Goal: Task Accomplishment & Management: Use online tool/utility

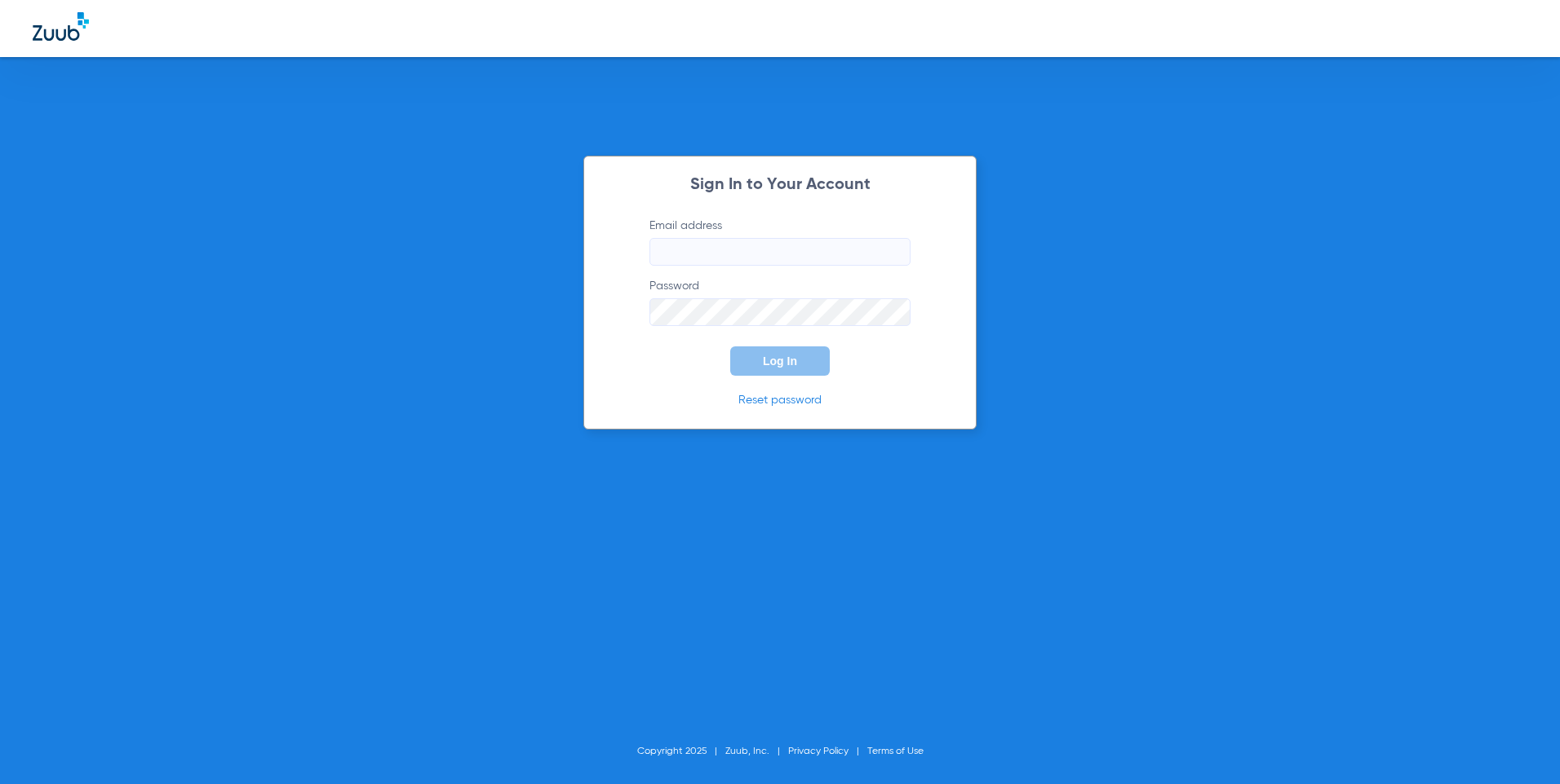
type input "[EMAIL_ADDRESS][DOMAIN_NAME]"
click at [774, 360] on span "Log In" at bounding box center [779, 361] width 34 height 13
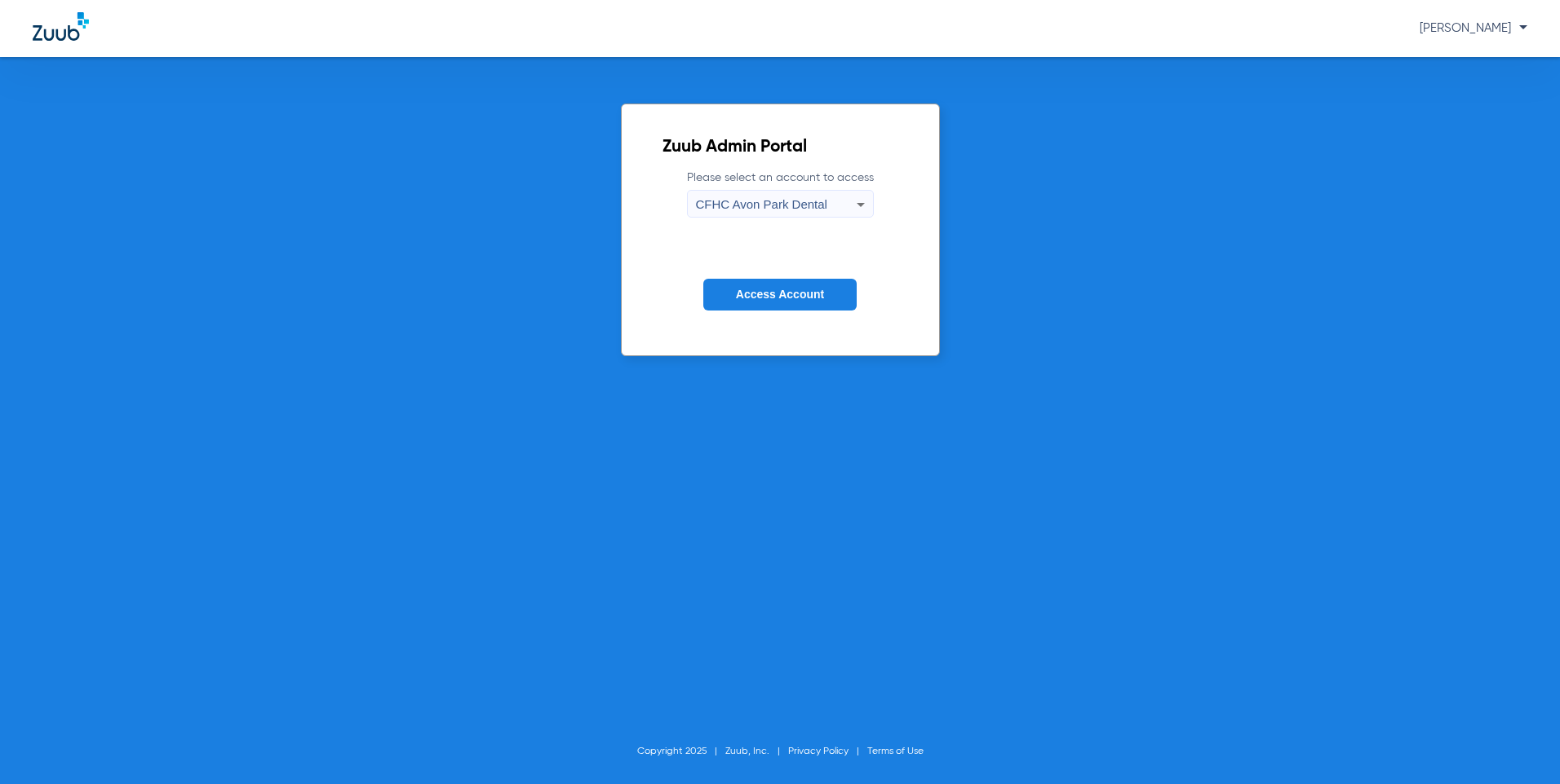
click at [848, 210] on div "CFHC Avon Park Dental" at bounding box center [777, 205] width 161 height 28
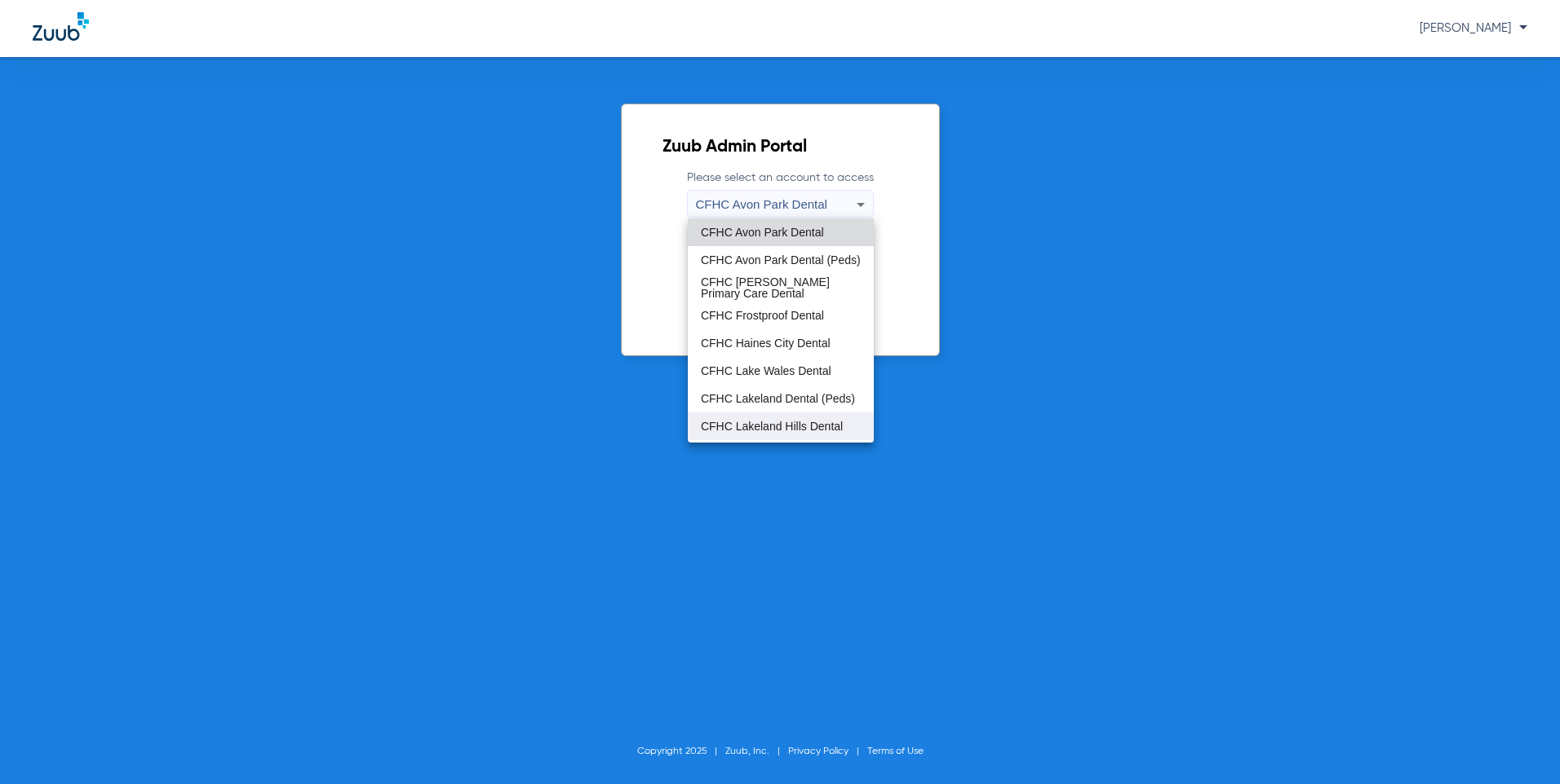
click at [742, 428] on span "CFHC Lakeland Hills Dental" at bounding box center [771, 426] width 142 height 11
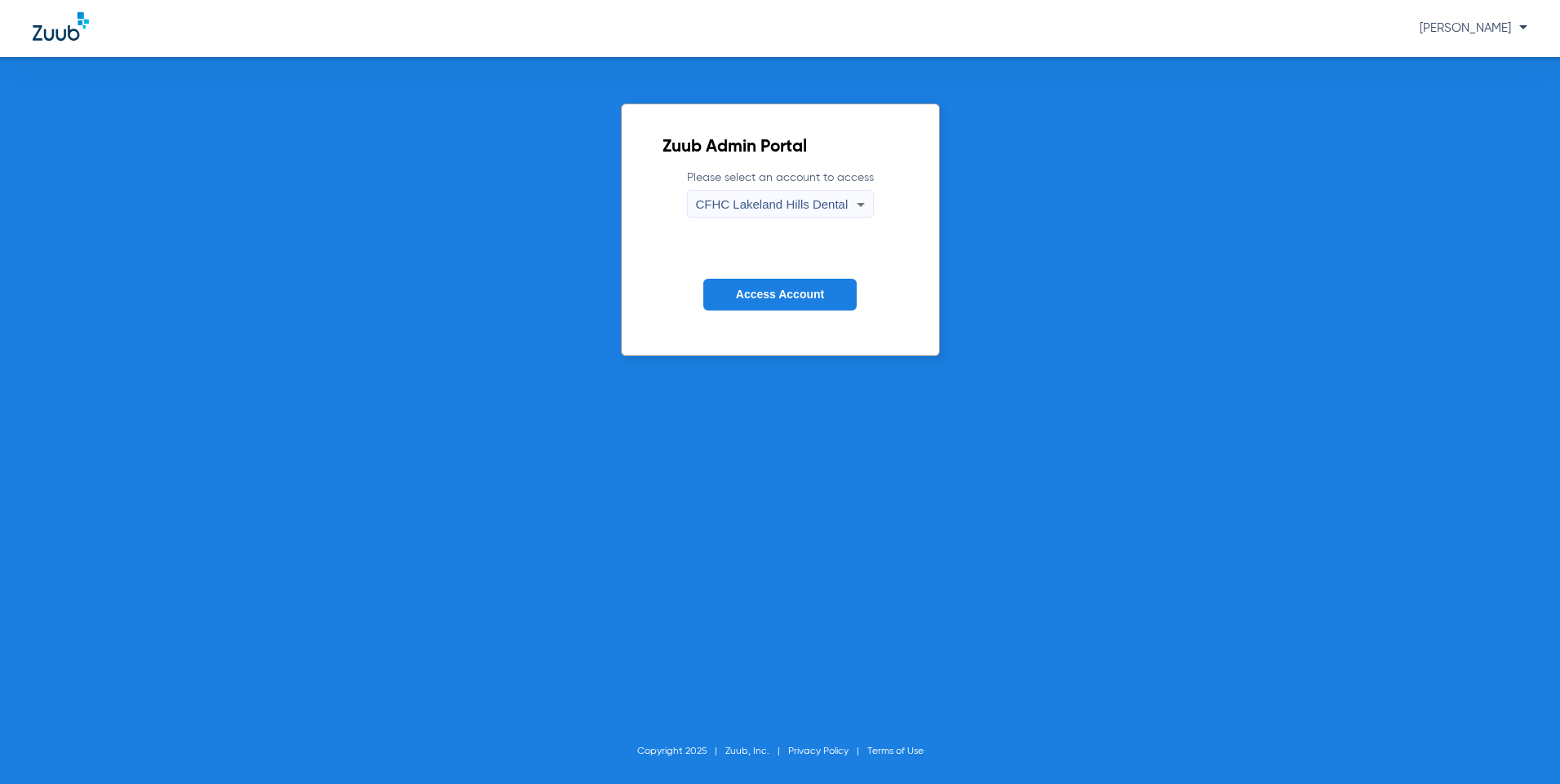
click at [758, 299] on span "Access Account" at bounding box center [779, 294] width 88 height 13
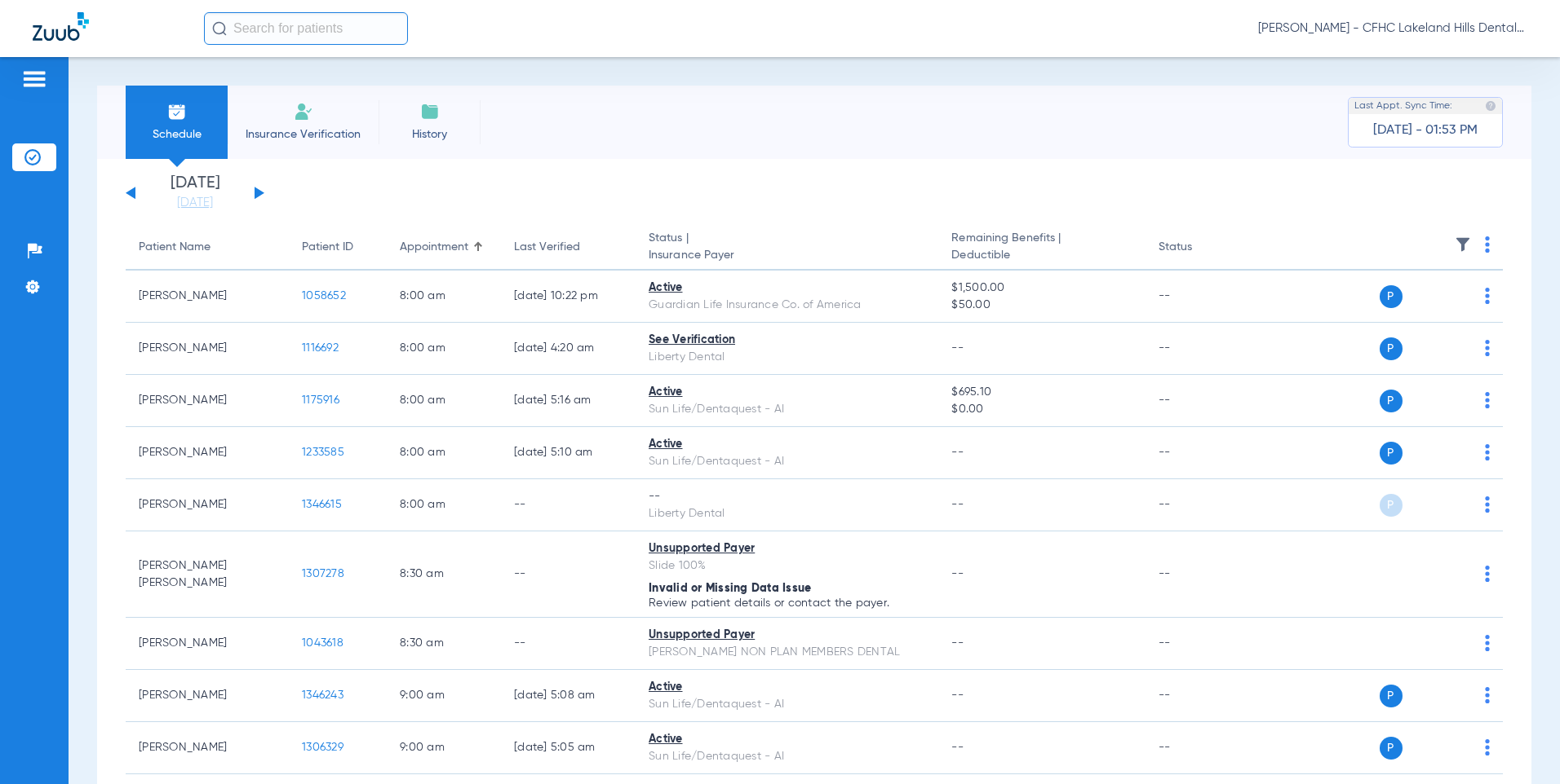
click at [259, 193] on button at bounding box center [259, 193] width 10 height 12
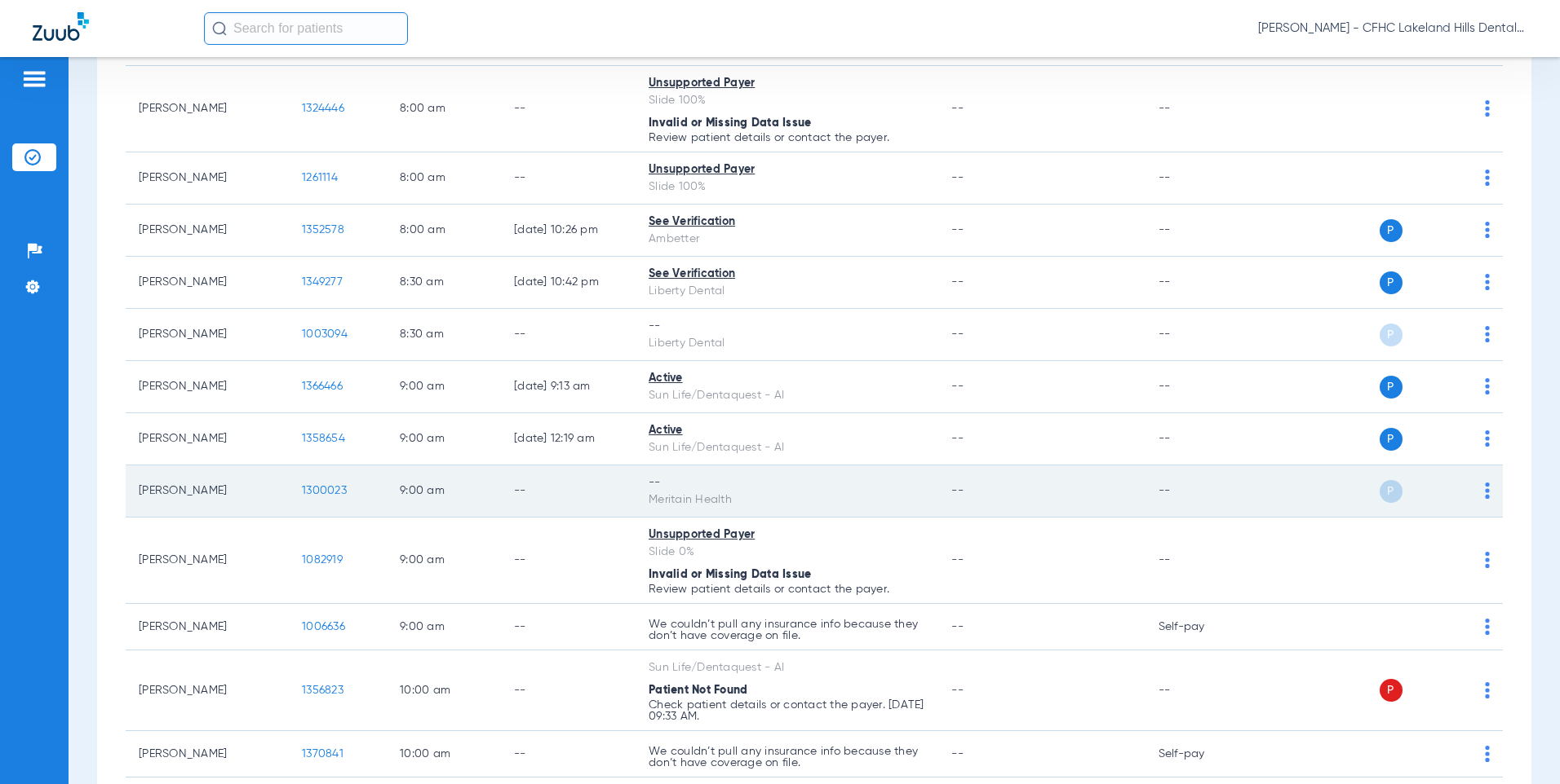
scroll to position [327, 0]
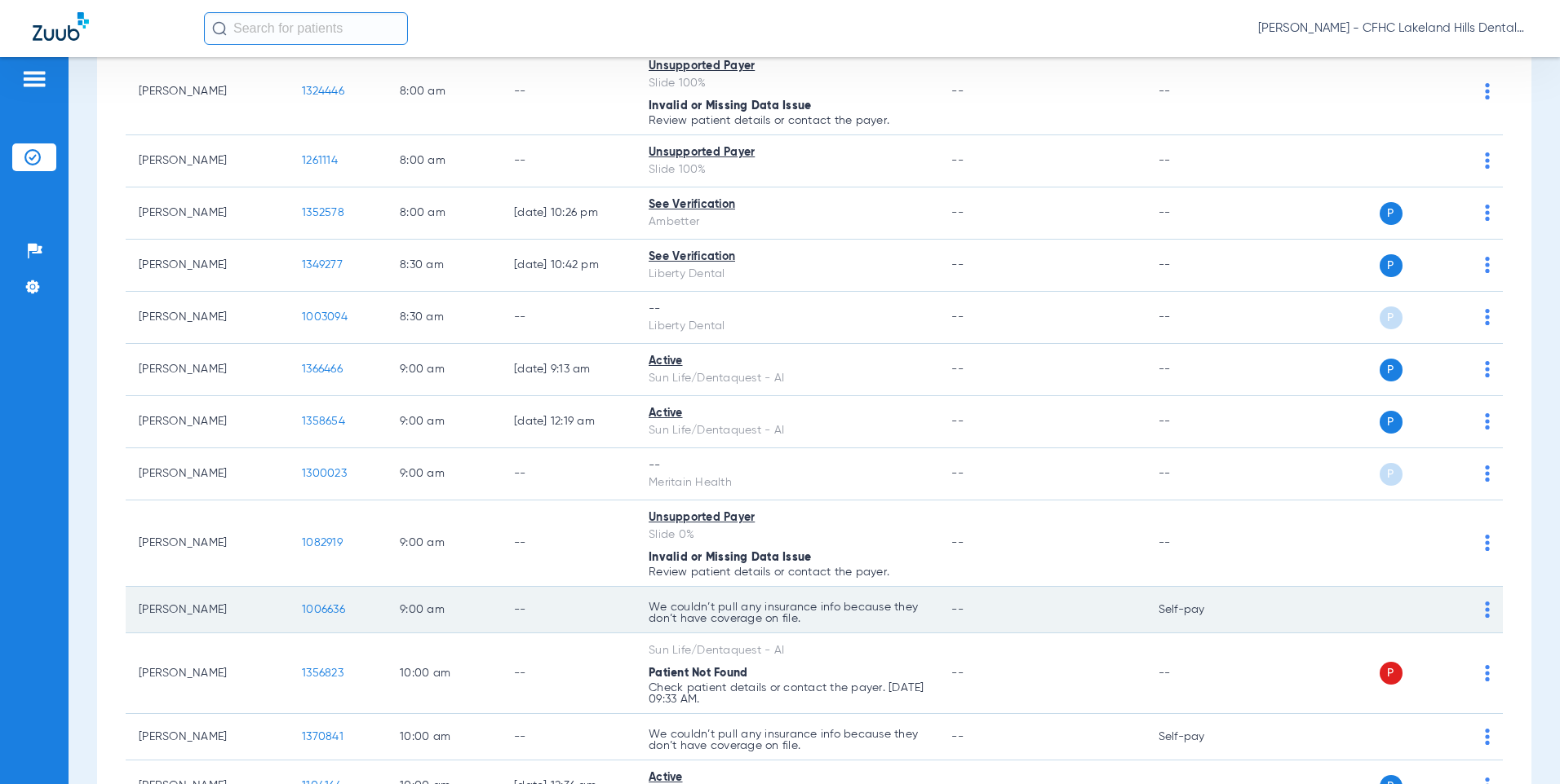
click at [316, 611] on span "1006636" at bounding box center [324, 609] width 44 height 11
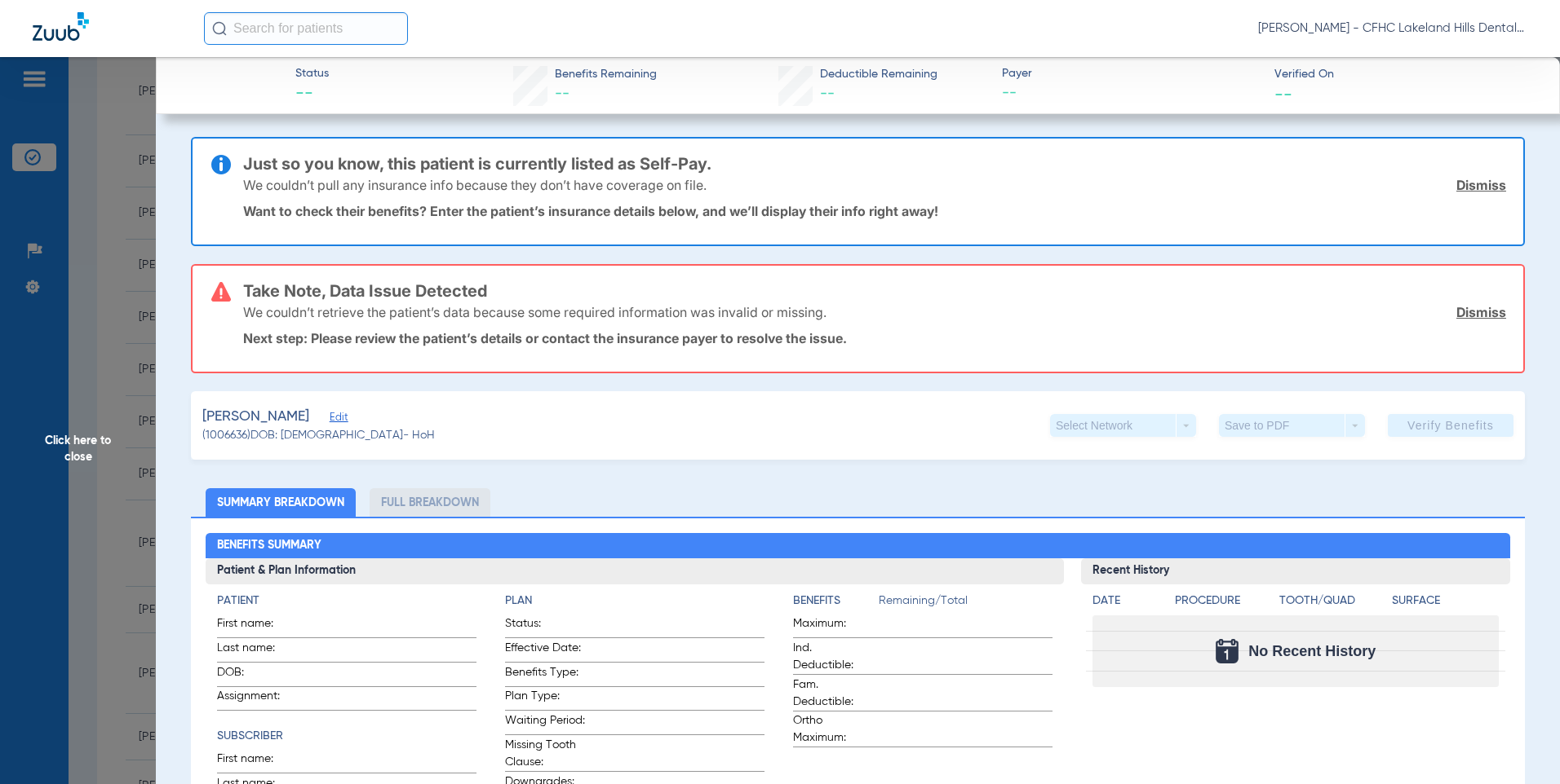
click at [337, 414] on span "Edit" at bounding box center [336, 420] width 15 height 16
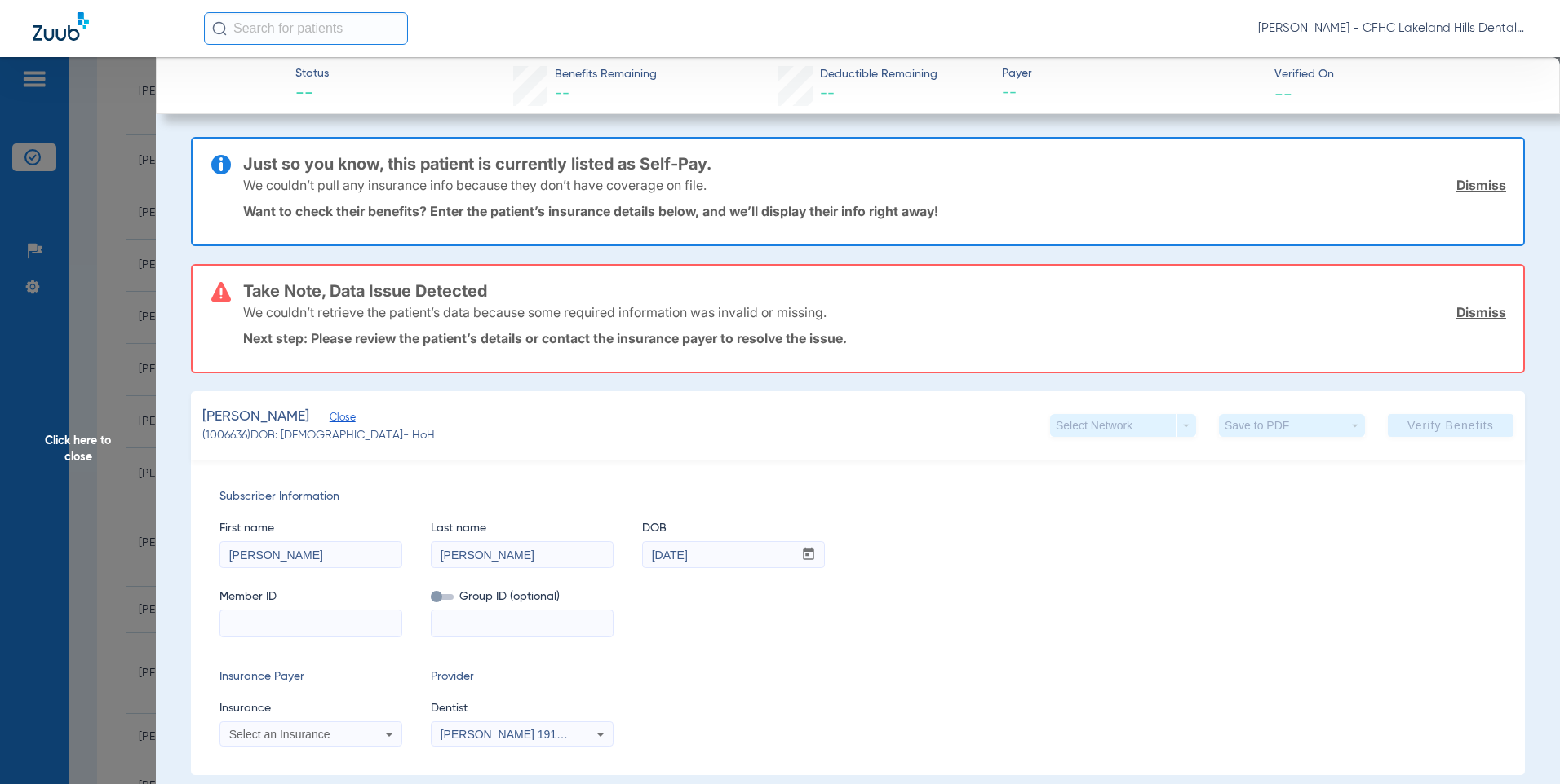
paste input "9426122478"
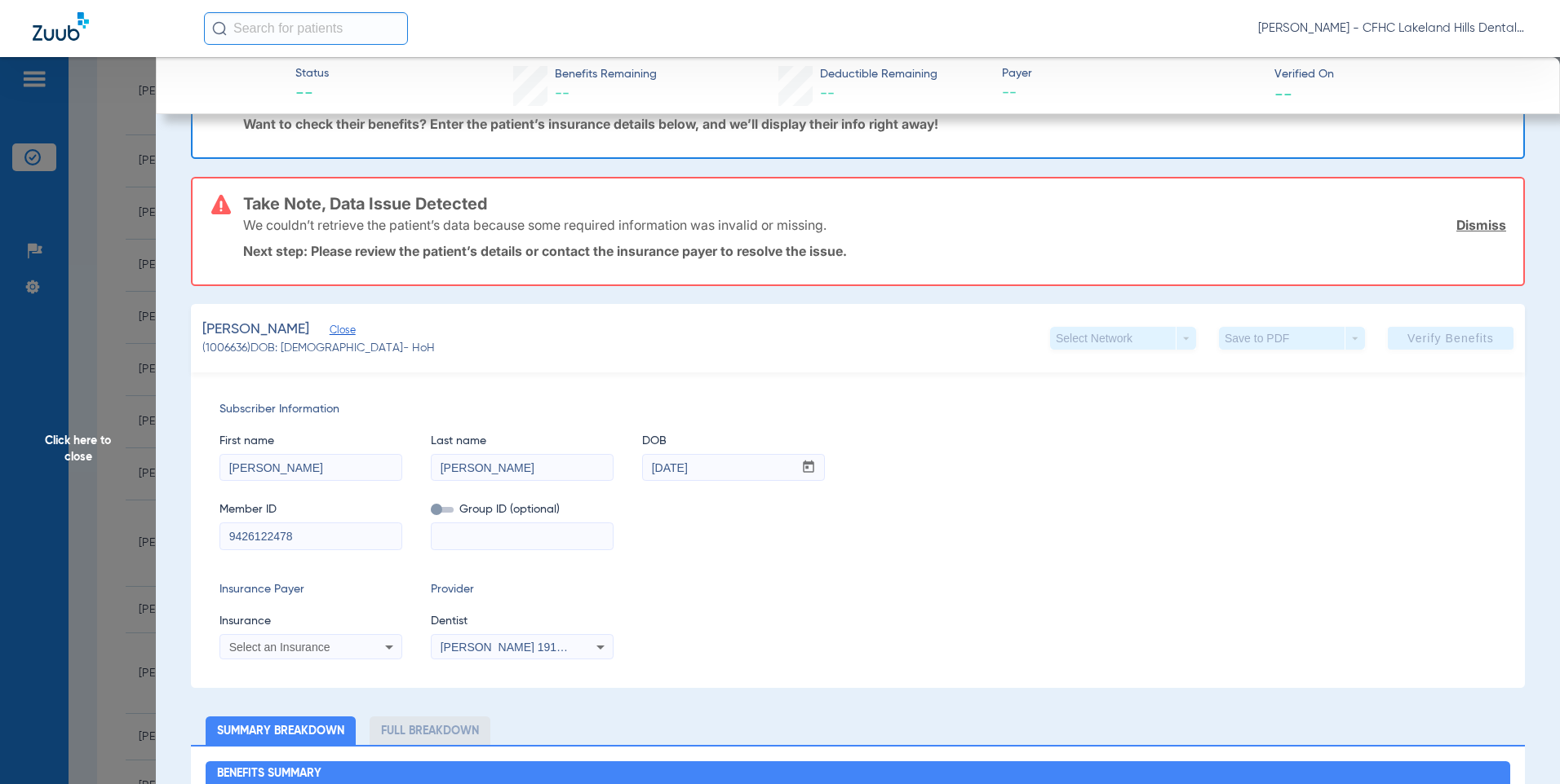
scroll to position [244, 0]
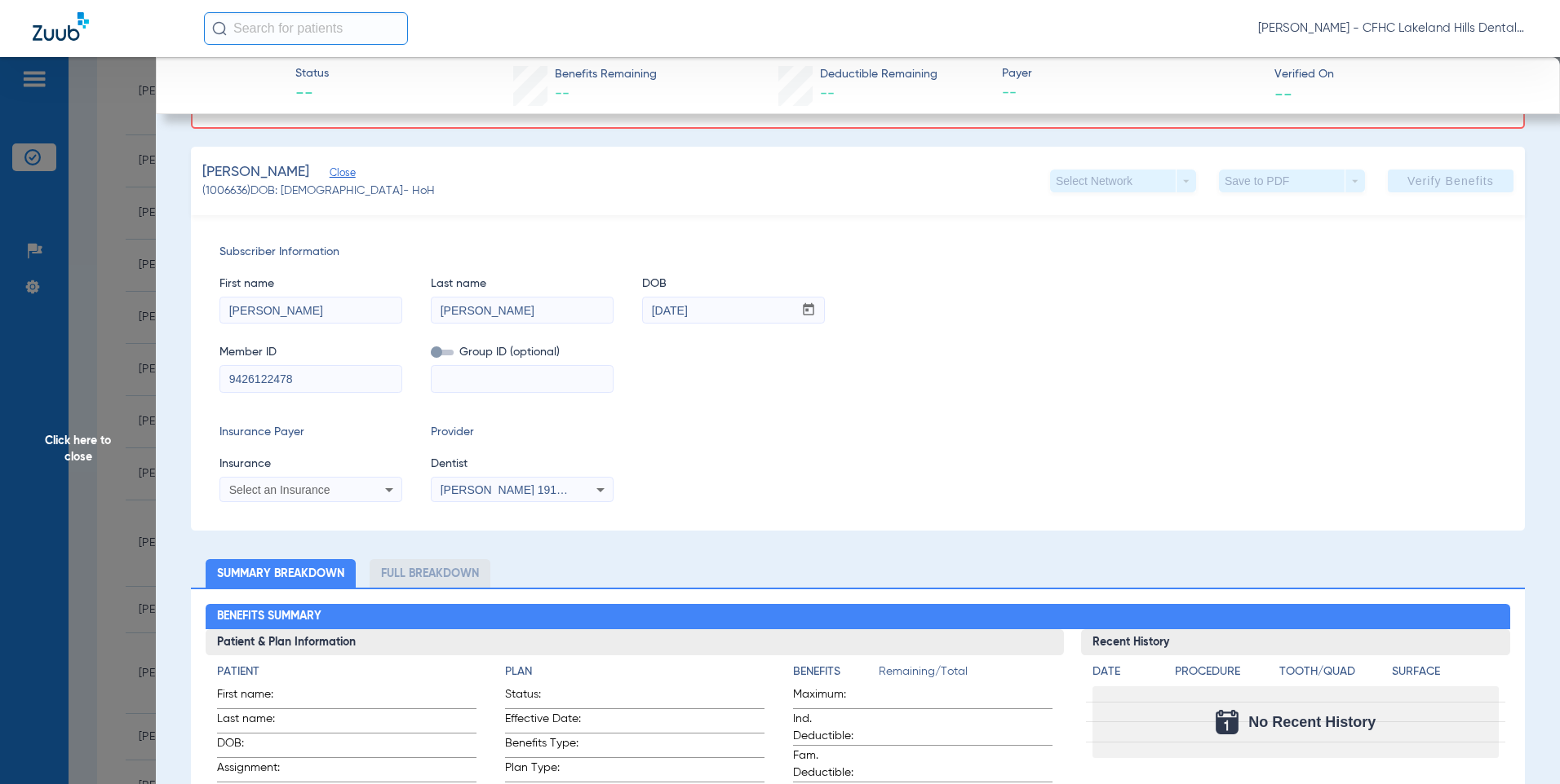
type input "9426122478"
click at [267, 492] on span "Select an Insurance" at bounding box center [280, 490] width 101 height 13
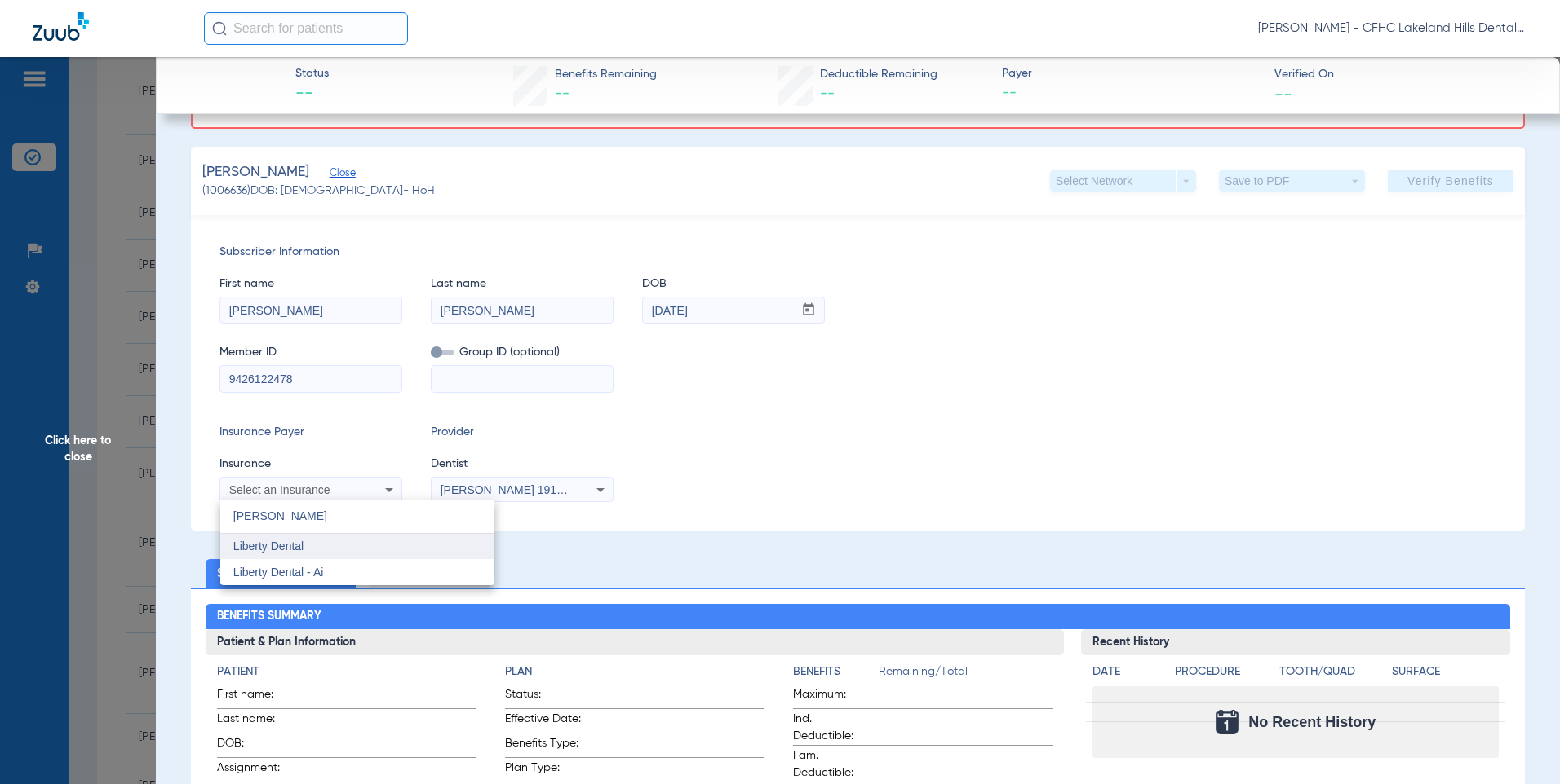
type input "[PERSON_NAME]"
click at [323, 554] on mat-option "Liberty Dental" at bounding box center [357, 547] width 274 height 26
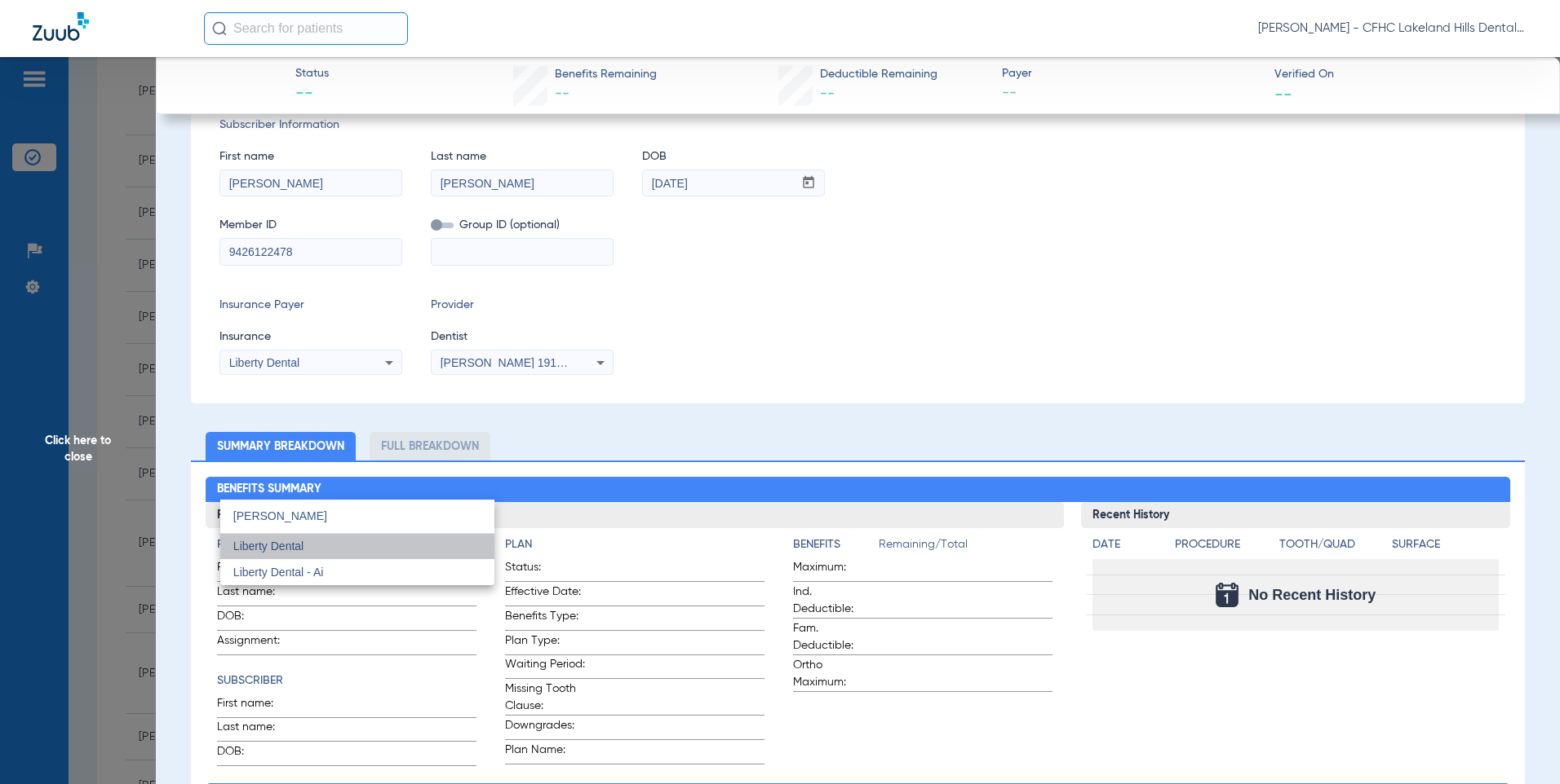
scroll to position [117, 0]
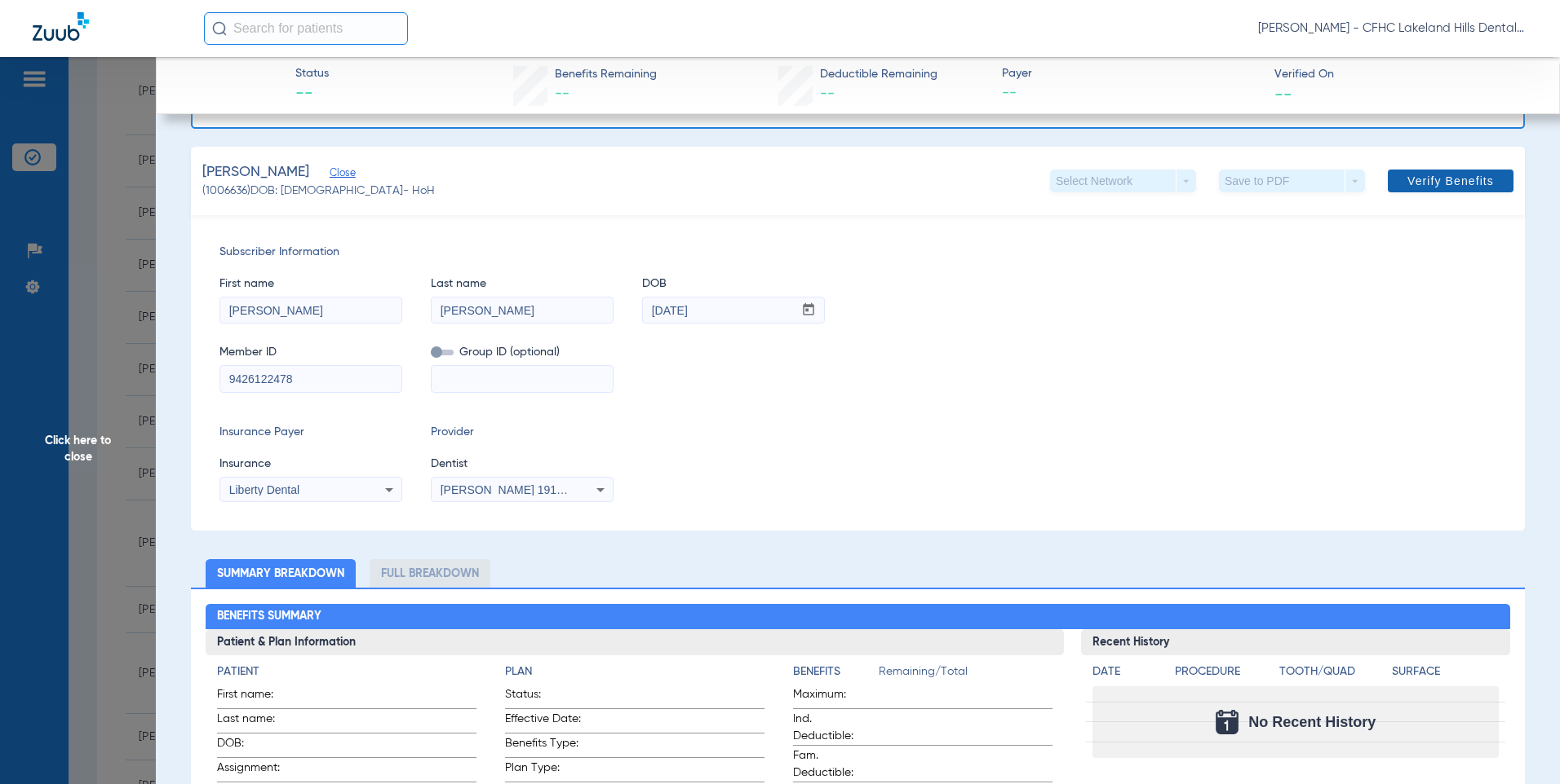
click at [1440, 178] on span "Verify Benefits" at bounding box center [1450, 181] width 86 height 13
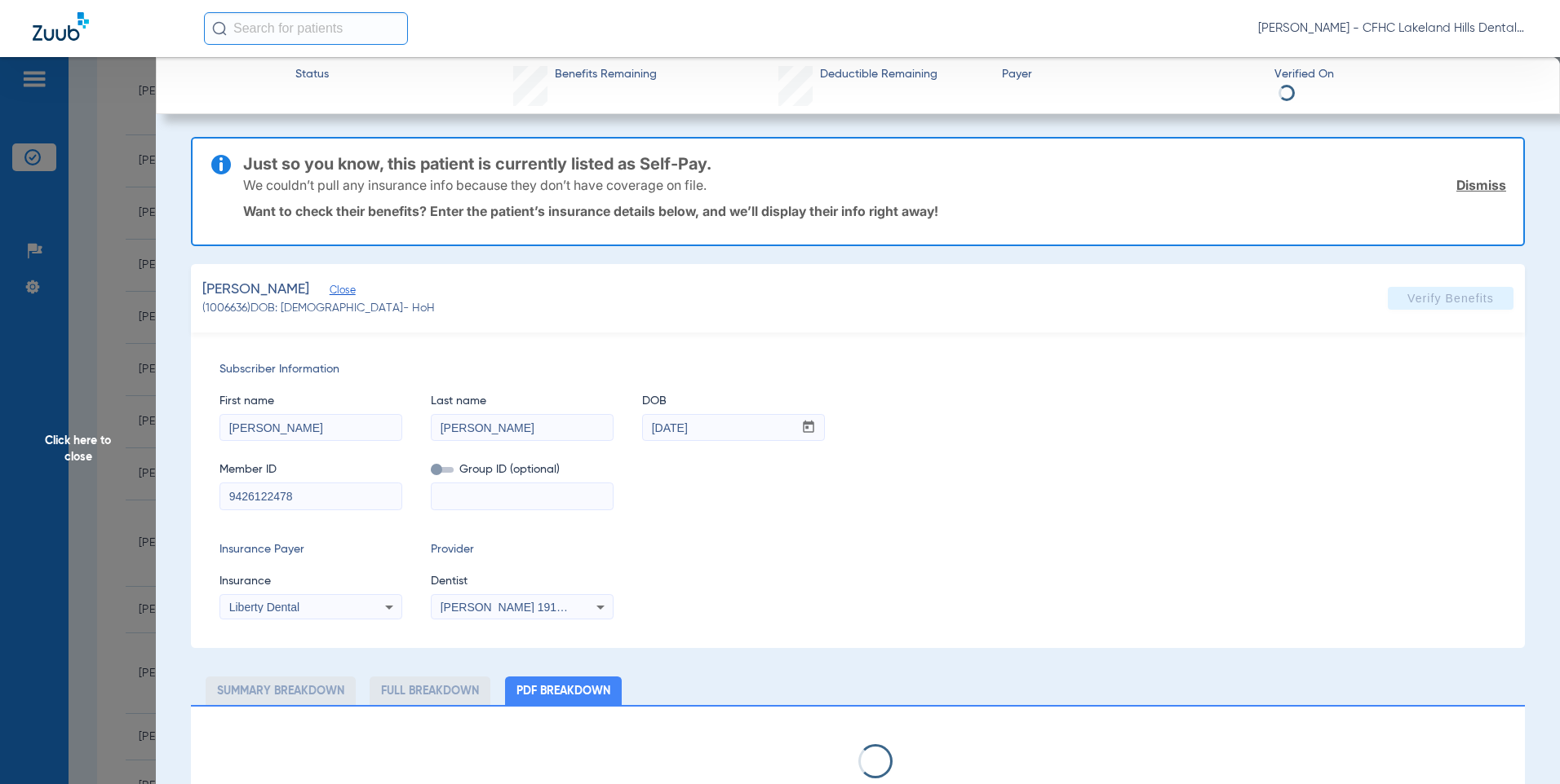
select select "page-width"
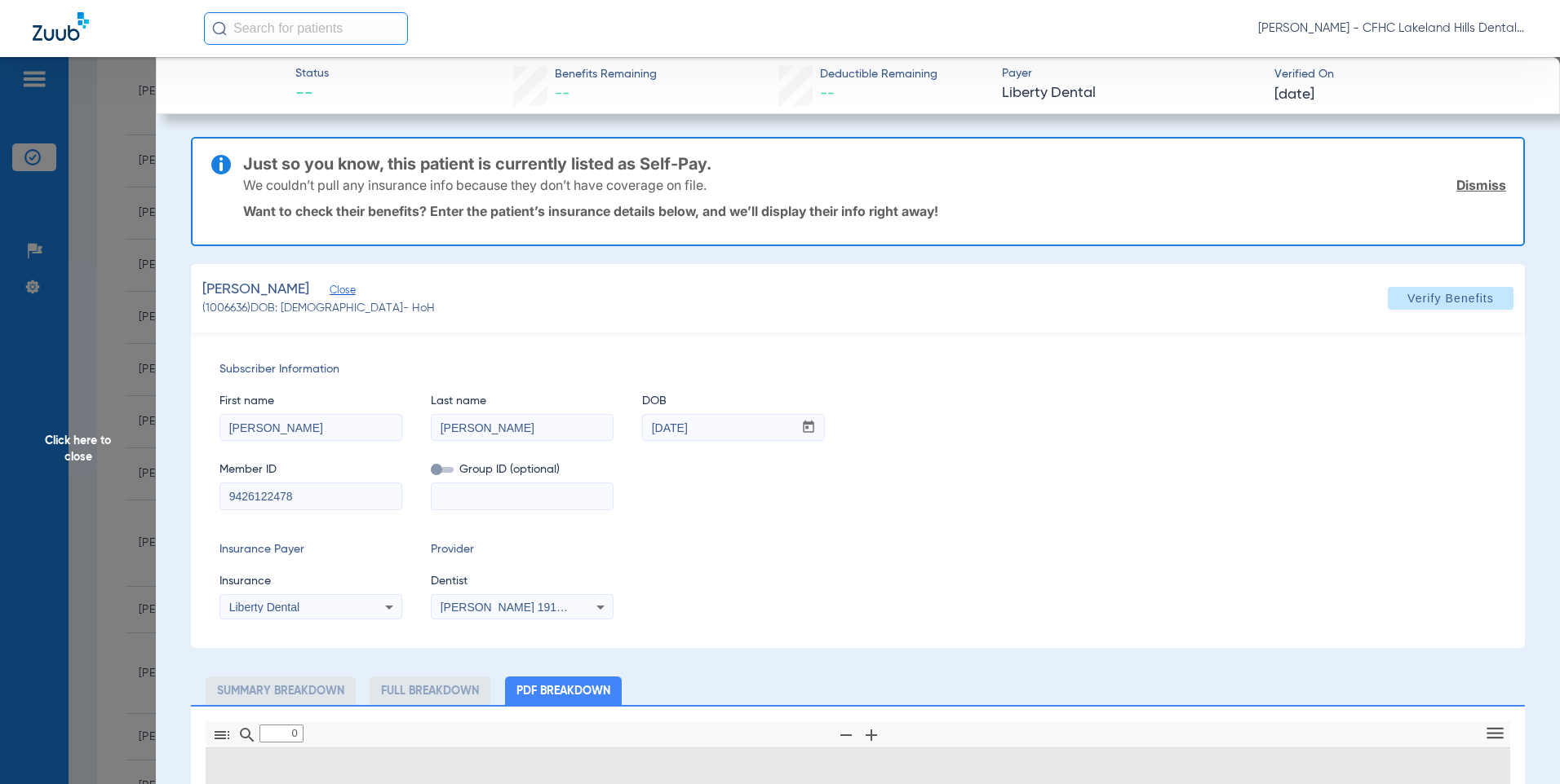
type input "1"
